Goal: Task Accomplishment & Management: Complete application form

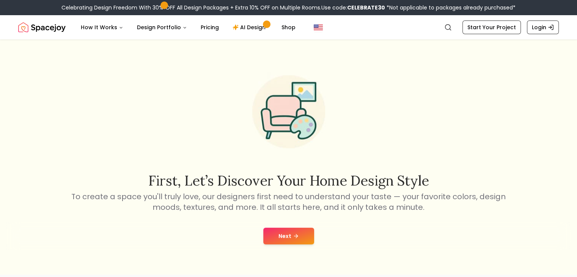
click at [283, 237] on button "Next" at bounding box center [288, 236] width 51 height 17
click at [288, 228] on button at bounding box center [288, 236] width 39 height 17
click at [296, 225] on div at bounding box center [288, 236] width 565 height 29
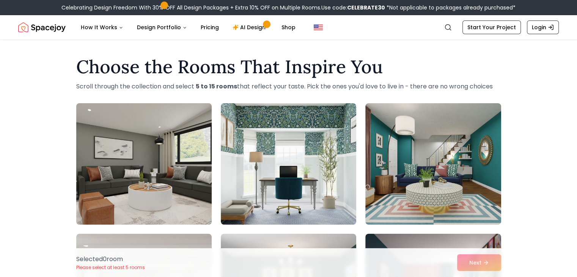
click at [208, 165] on img at bounding box center [144, 163] width 142 height 127
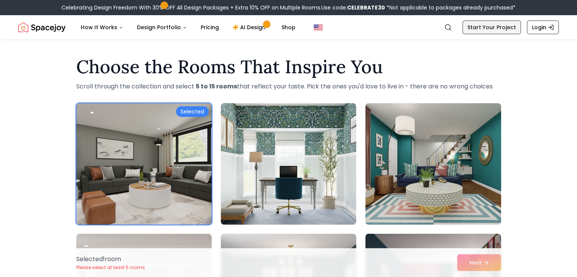
click at [495, 29] on link "Start Your Project" at bounding box center [491, 27] width 58 height 14
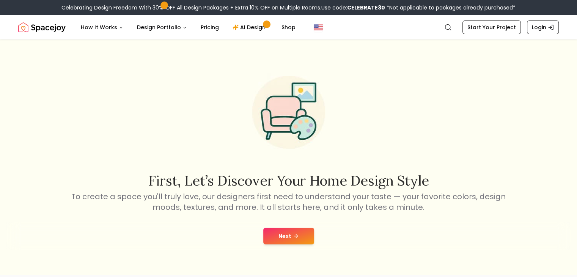
click at [334, 225] on div "Next" at bounding box center [288, 236] width 565 height 29
click at [310, 235] on button "Next" at bounding box center [288, 236] width 51 height 17
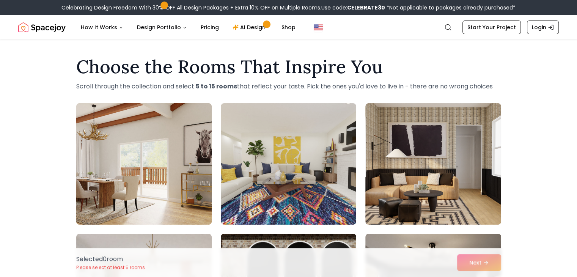
click at [161, 191] on img at bounding box center [144, 163] width 142 height 127
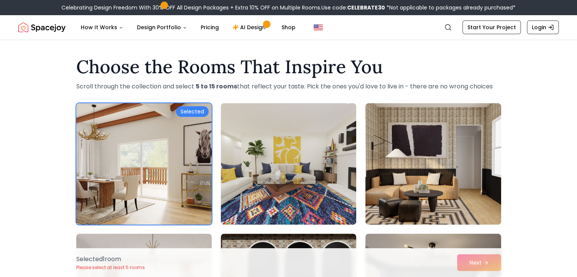
click at [145, 170] on img at bounding box center [144, 163] width 142 height 127
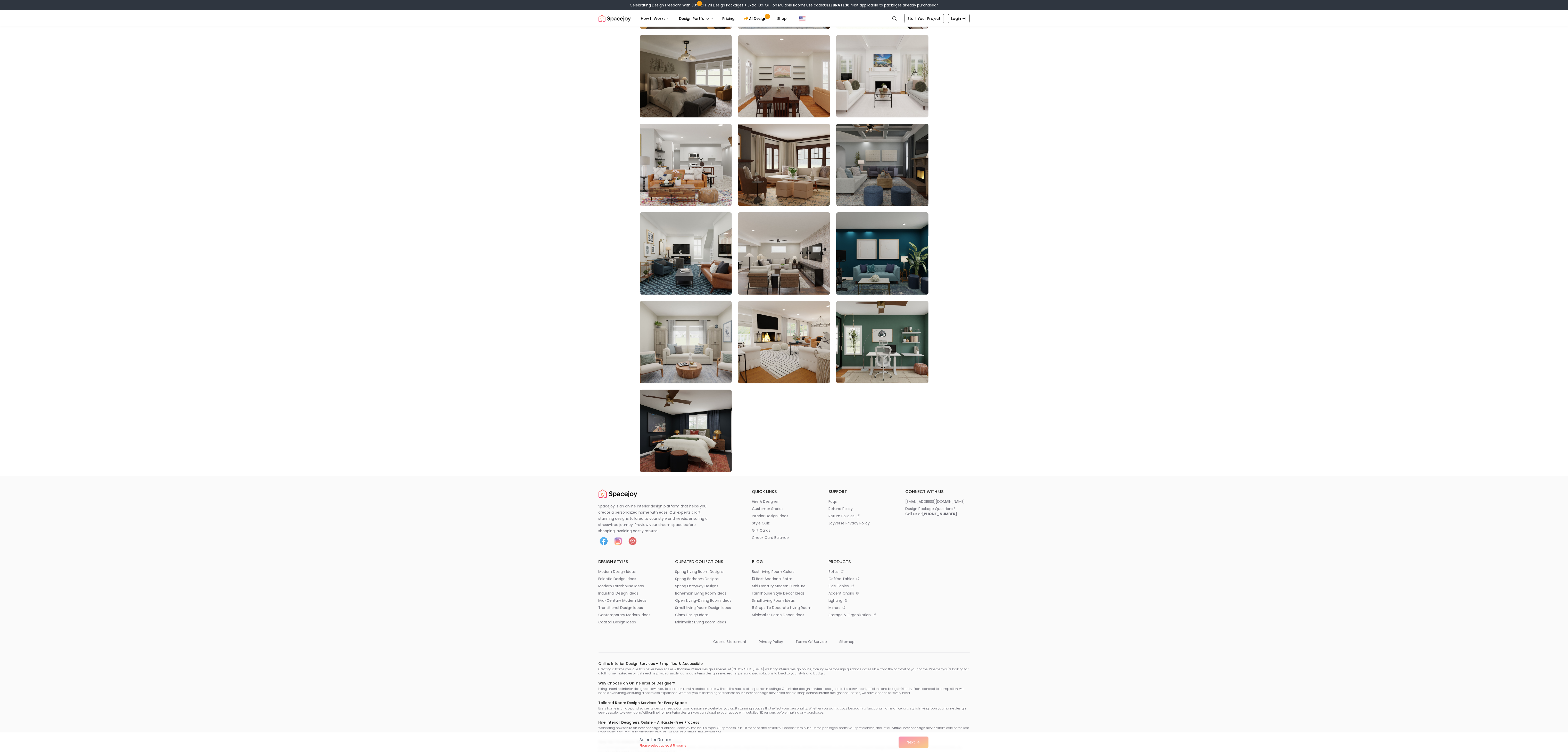
scroll to position [2700, 0]
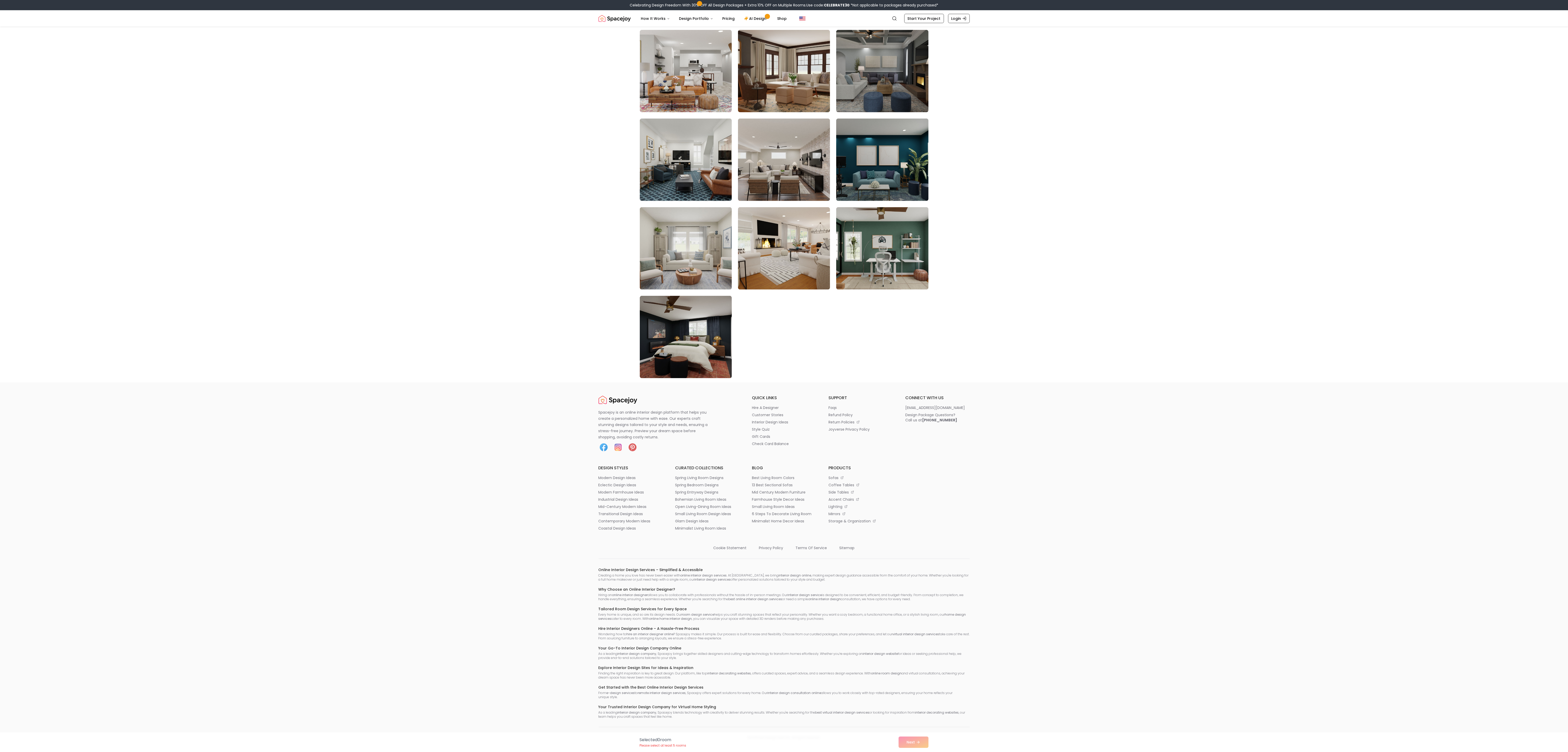
click at [0, 16] on header "Spacejoy Search How It Works Design Portfolio Pricing AI Design Shop Search Sta…" at bounding box center [784, 18] width 1568 height 16
